Goal: Information Seeking & Learning: Learn about a topic

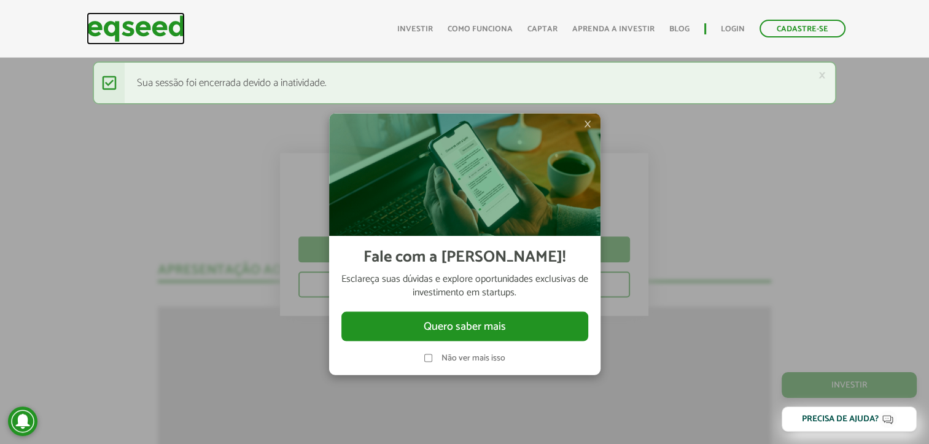
click at [106, 32] on img at bounding box center [136, 28] width 98 height 33
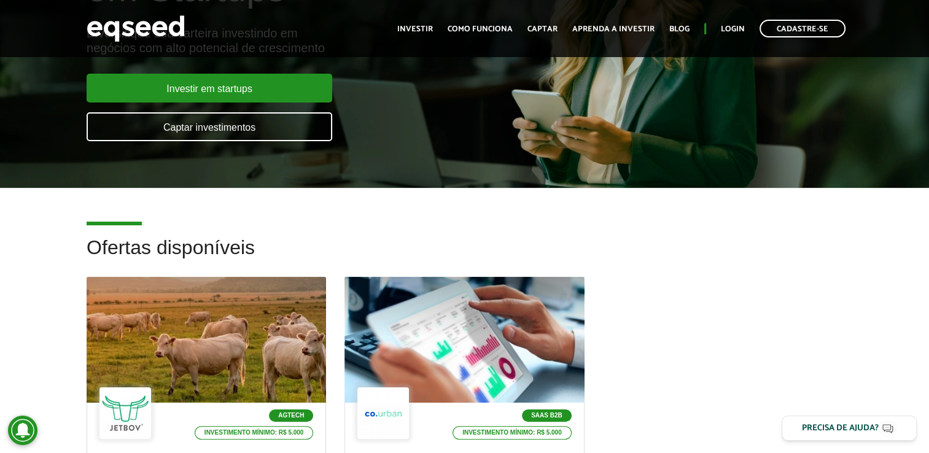
scroll to position [184, 0]
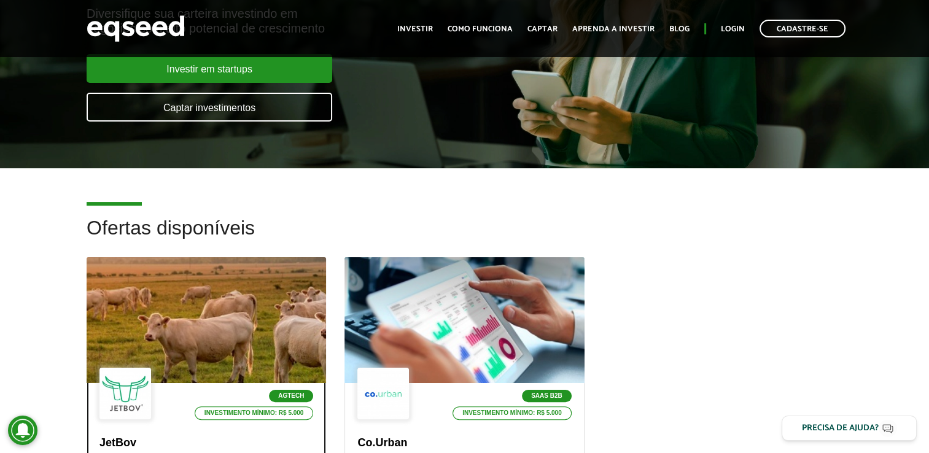
click at [192, 310] on div at bounding box center [206, 320] width 287 height 151
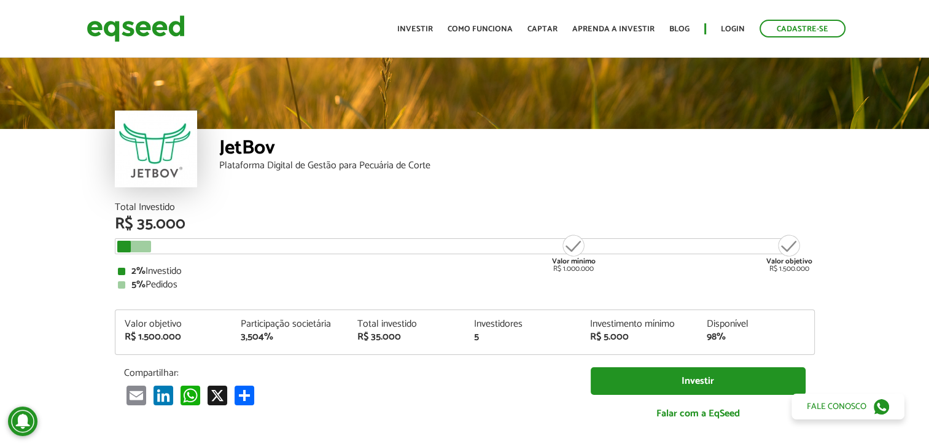
scroll to position [1459, 0]
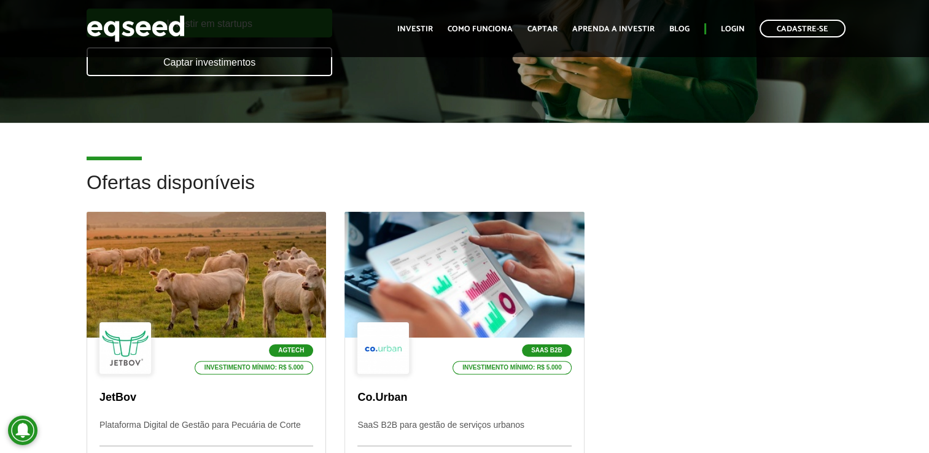
scroll to position [430, 0]
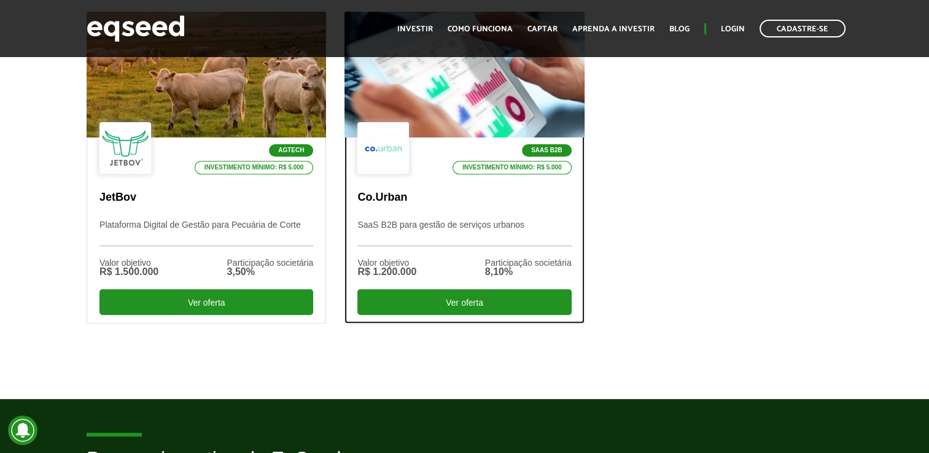
click at [461, 111] on div at bounding box center [464, 74] width 287 height 151
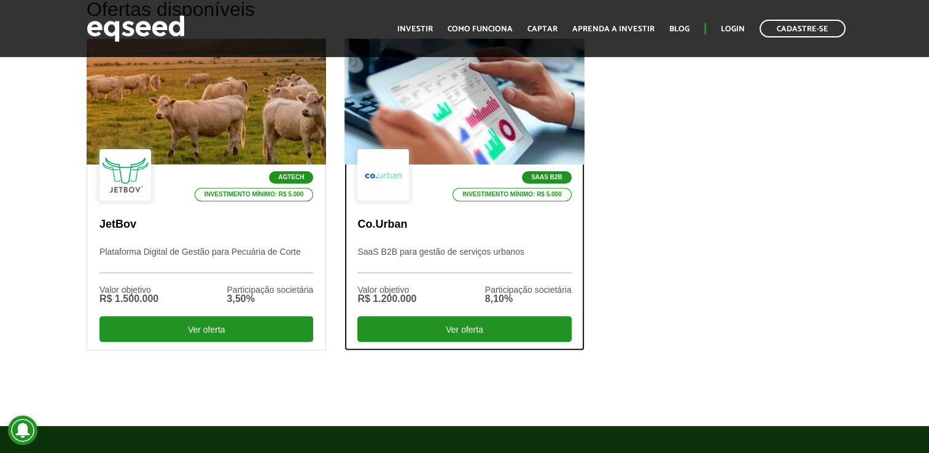
scroll to position [370, 0]
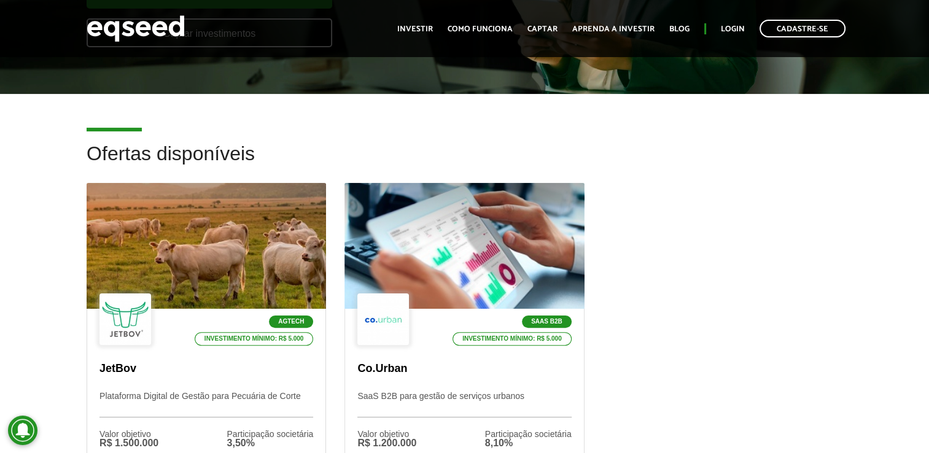
scroll to position [247, 0]
